Goal: Use online tool/utility: Utilize a website feature to perform a specific function

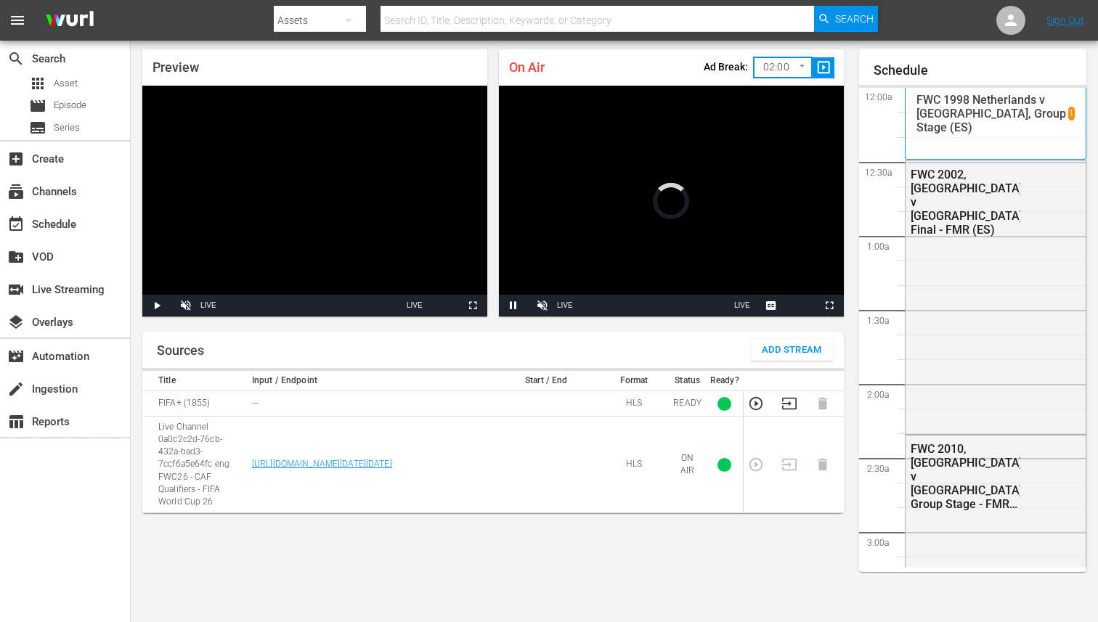
scroll to position [2013, 0]
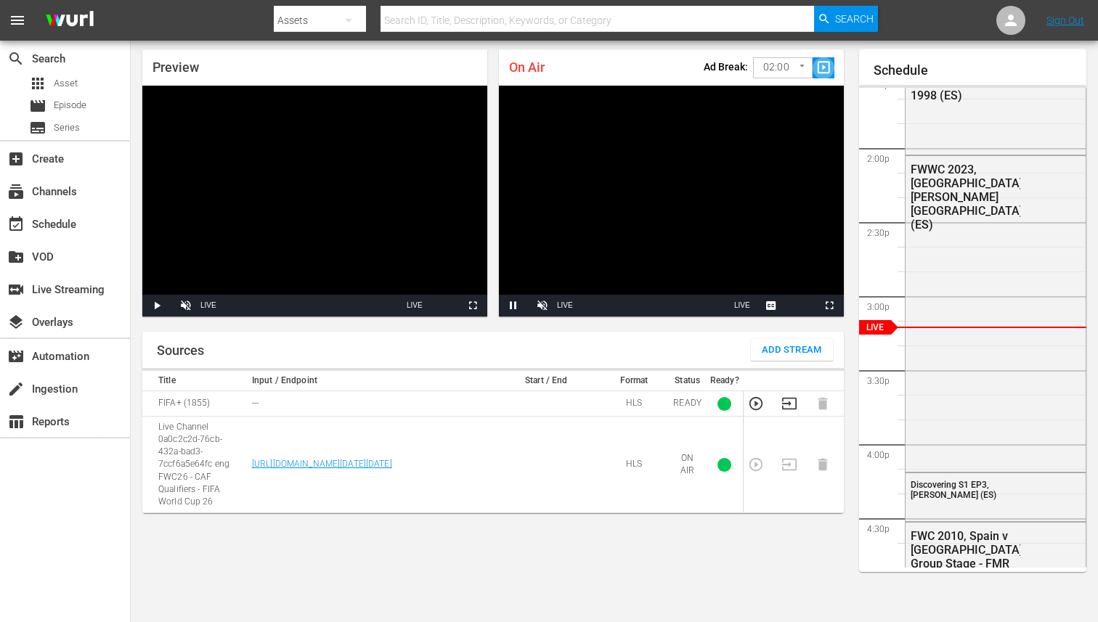
click at [825, 65] on span "slideshow_sharp" at bounding box center [823, 68] width 17 height 17
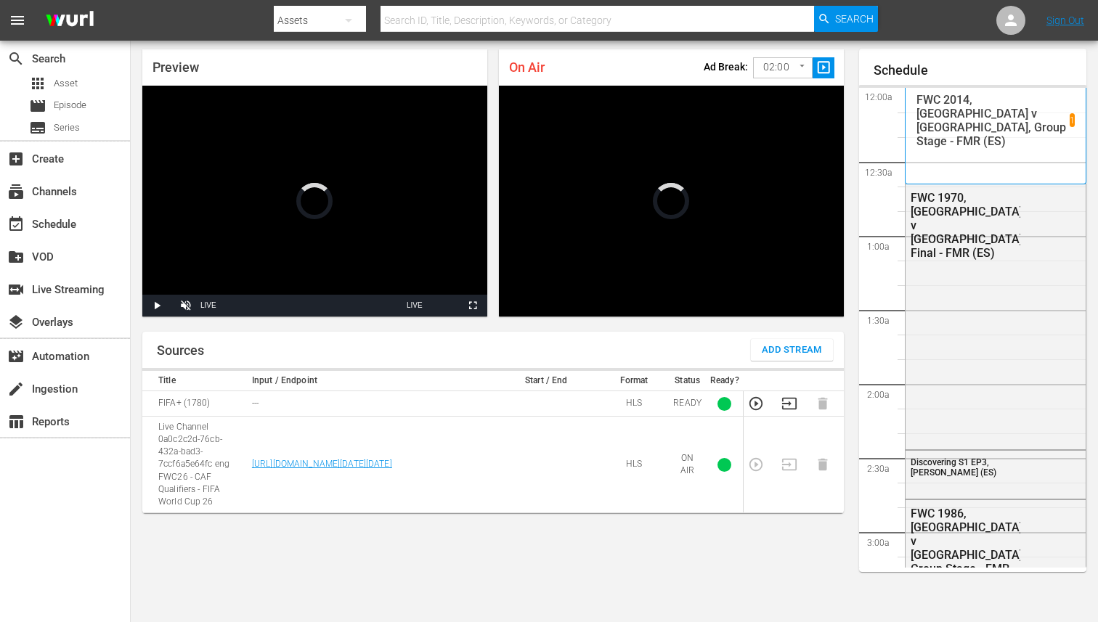
scroll to position [2012, 0]
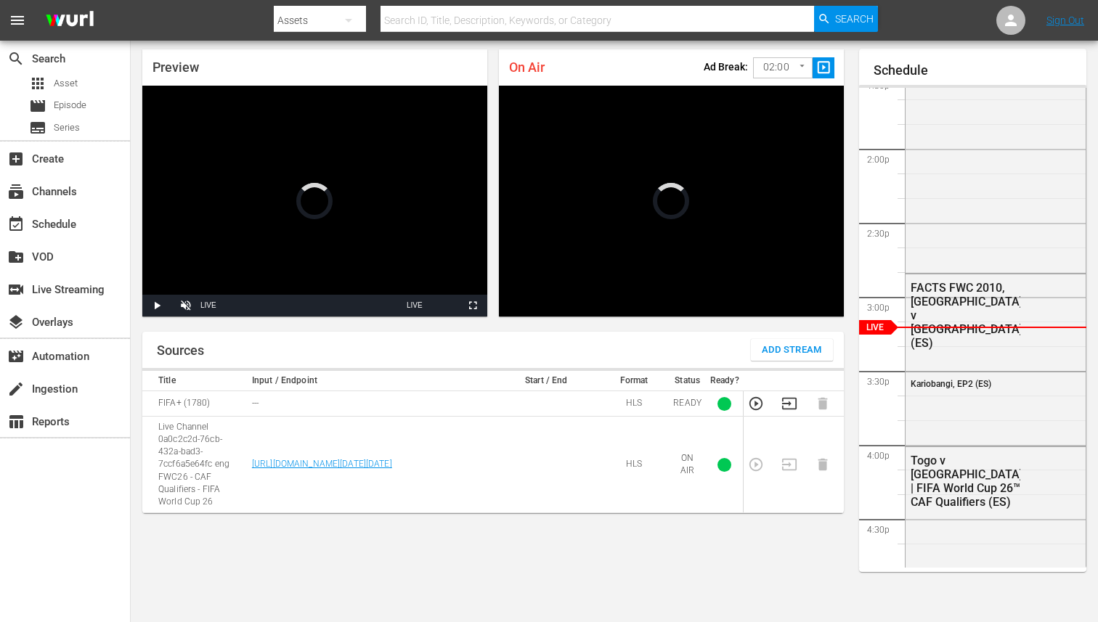
click at [823, 69] on span "slideshow_sharp" at bounding box center [823, 68] width 17 height 17
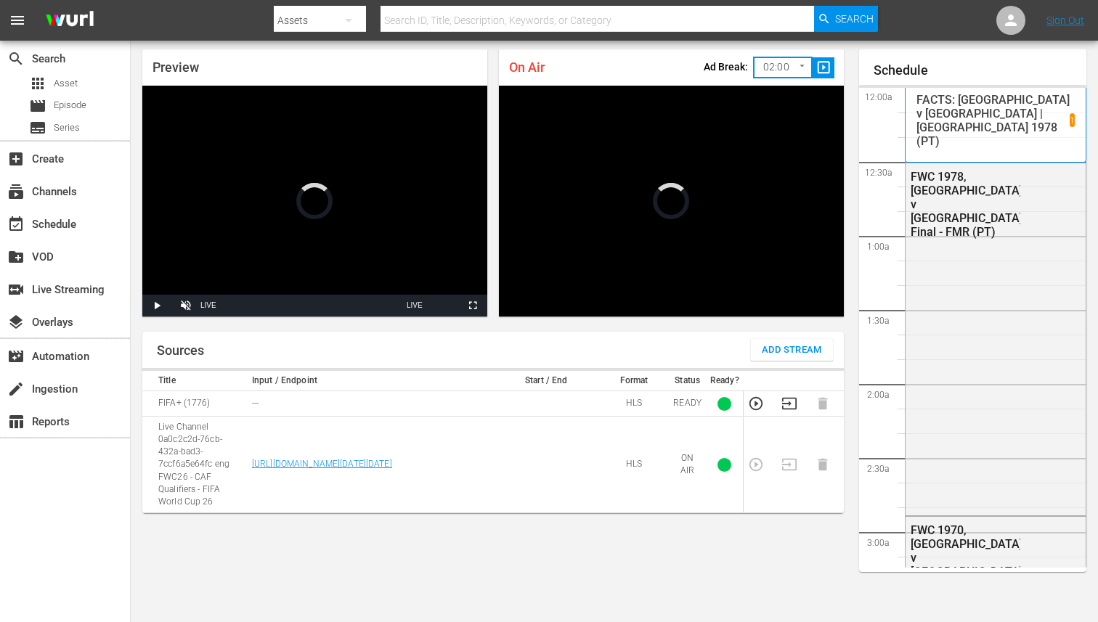
scroll to position [2011, 0]
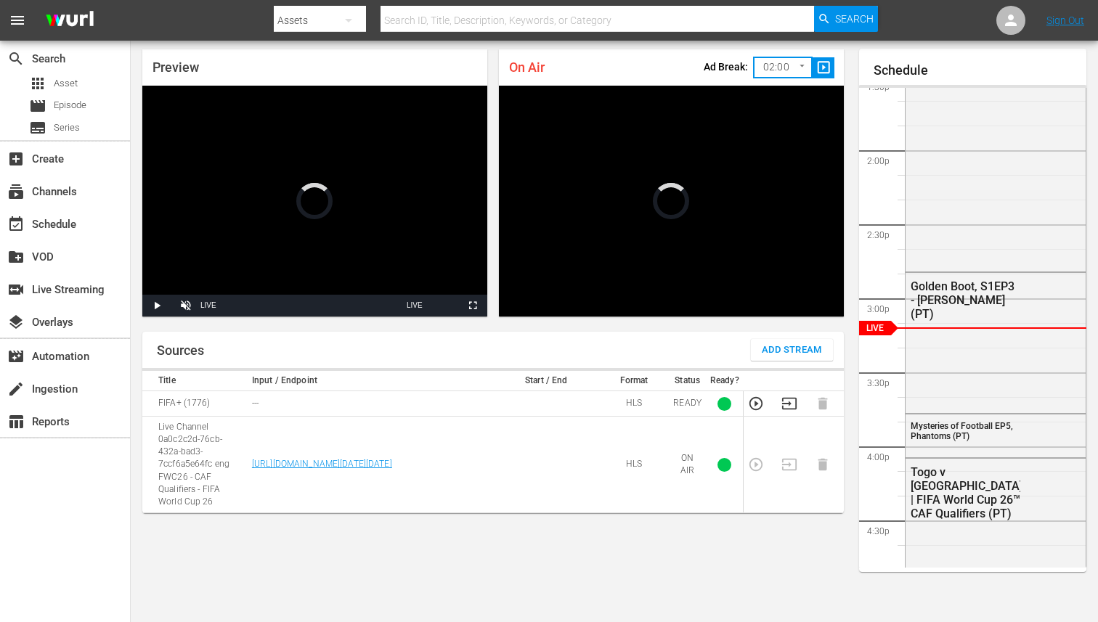
click at [820, 65] on span "slideshow_sharp" at bounding box center [823, 68] width 17 height 17
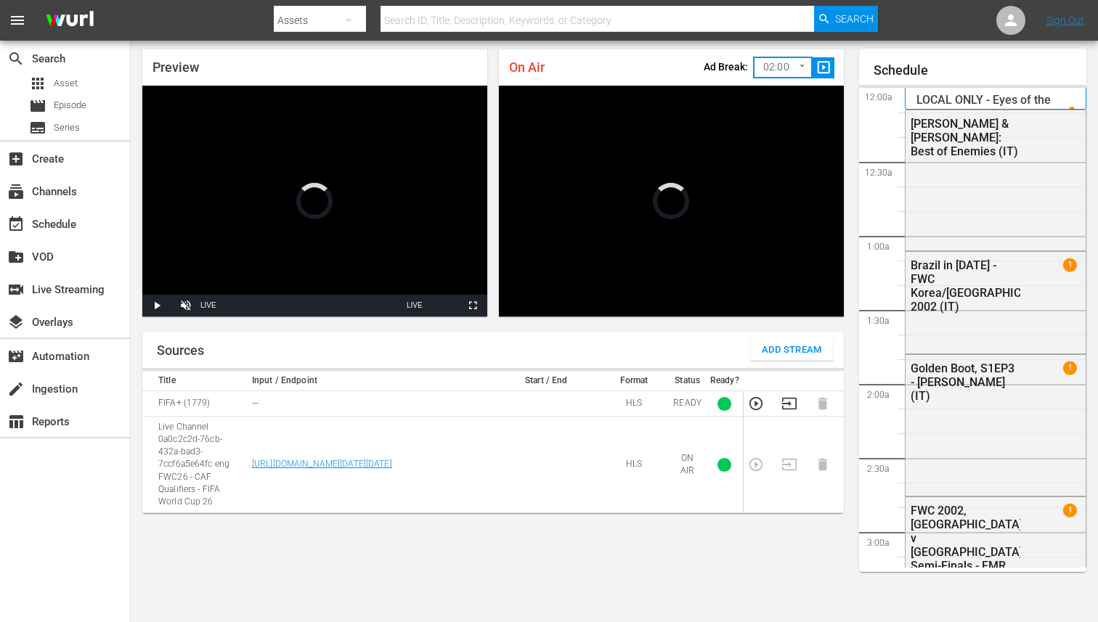
scroll to position [2010, 0]
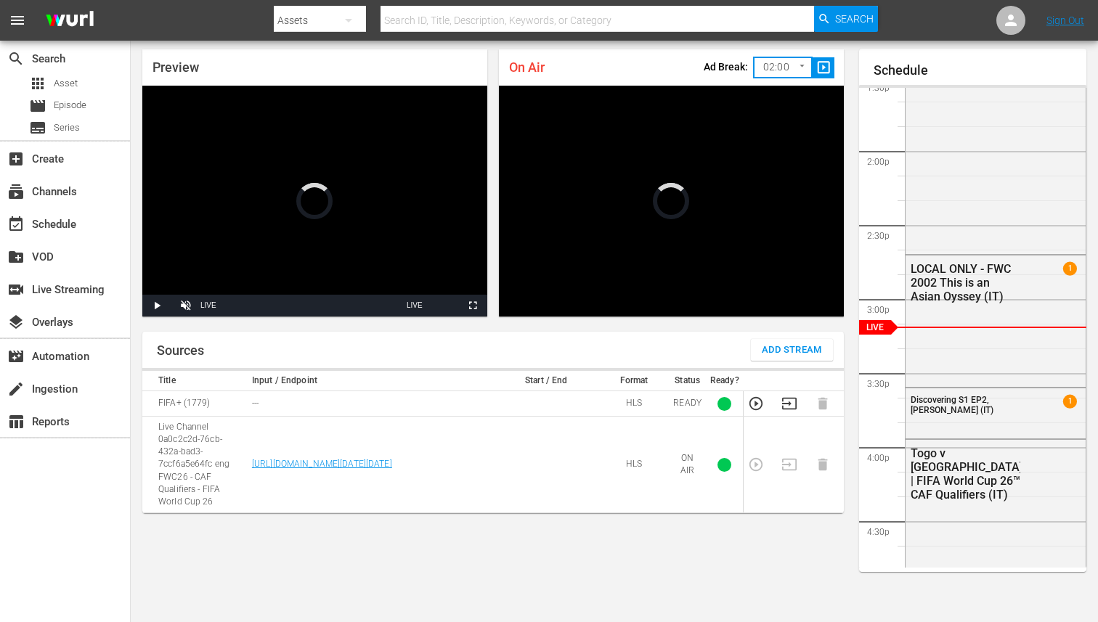
click at [825, 66] on span "slideshow_sharp" at bounding box center [823, 68] width 17 height 17
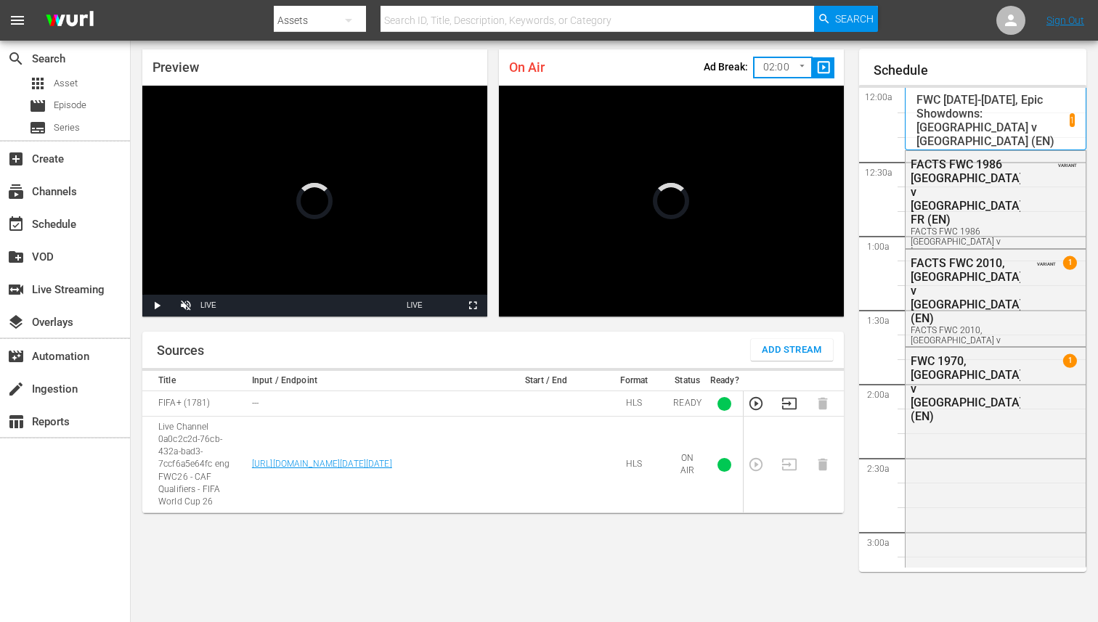
scroll to position [2009, 0]
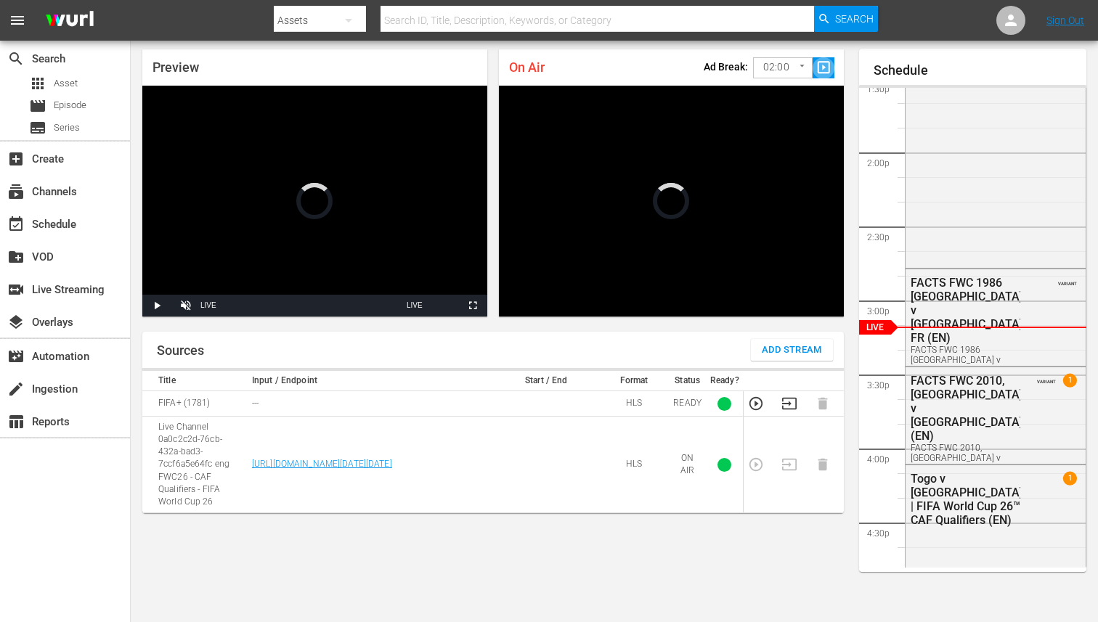
click at [821, 68] on span "slideshow_sharp" at bounding box center [823, 68] width 17 height 17
